Goal: Find specific page/section: Find specific page/section

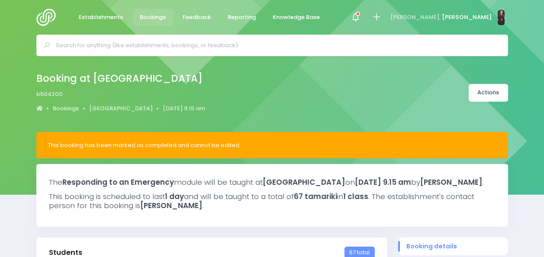
select select "5"
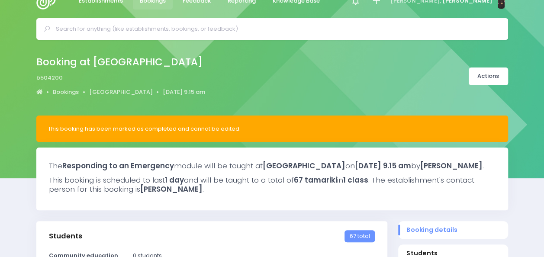
scroll to position [17, 0]
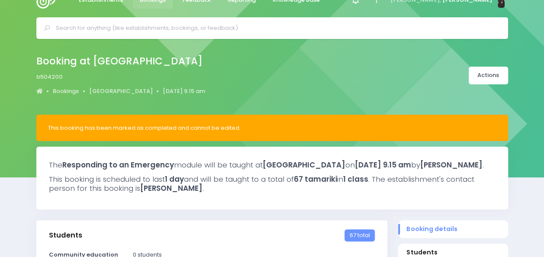
click at [226, 29] on input "text" at bounding box center [276, 28] width 440 height 13
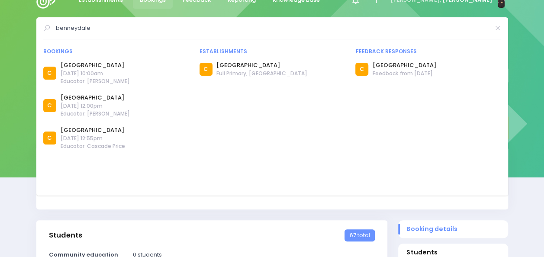
type input "benneydale"
click at [33, 34] on div "benneydale Bookings C C" at bounding box center [272, 28] width 544 height 22
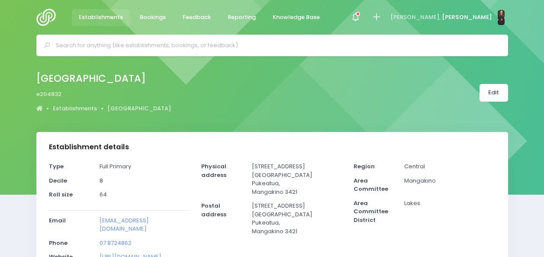
select select "5"
click at [93, 18] on span "Establishments" at bounding box center [101, 17] width 44 height 9
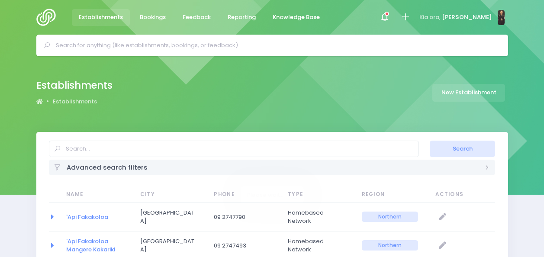
select select "20"
click at [48, 21] on img at bounding box center [48, 17] width 25 height 17
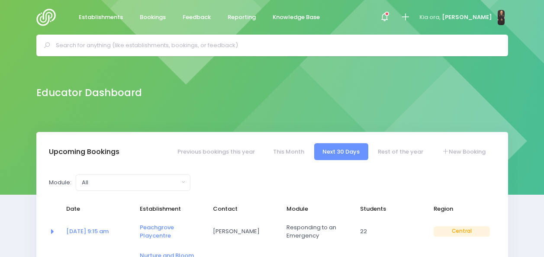
select select "5"
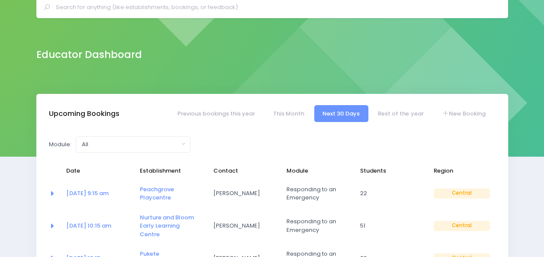
scroll to position [37, 0]
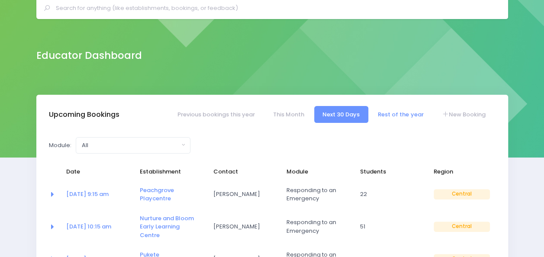
click at [403, 117] on link "Rest of the year" at bounding box center [400, 114] width 62 height 17
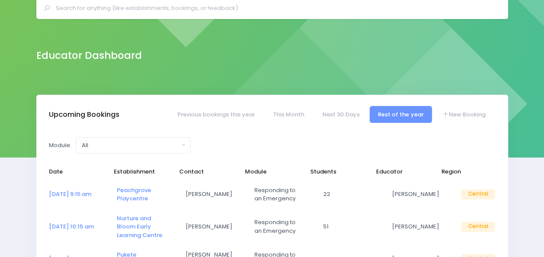
select select "5"
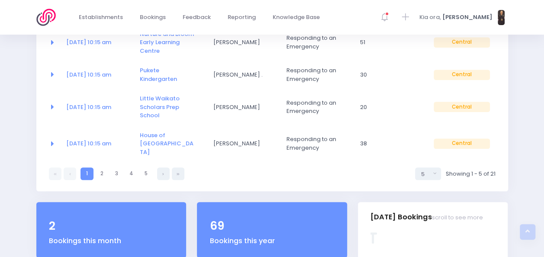
scroll to position [221, 0]
click at [146, 167] on link "5" at bounding box center [146, 173] width 13 height 13
select select "5"
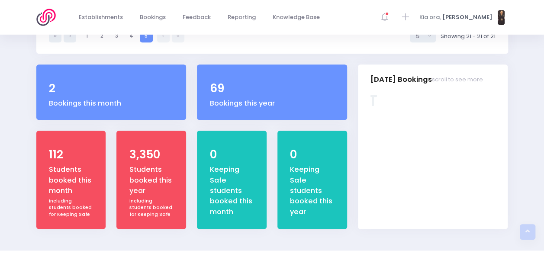
scroll to position [243, 0]
